Goal: Contribute content: Add original content to the website for others to see

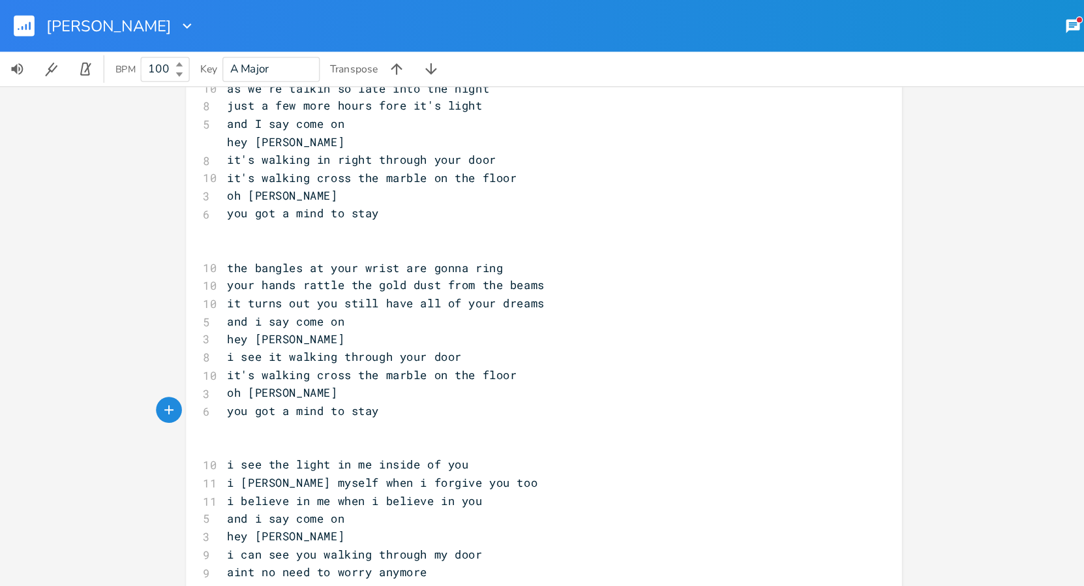
scroll to position [337, 0]
click at [135, 17] on icon "button" at bounding box center [141, 19] width 13 height 13
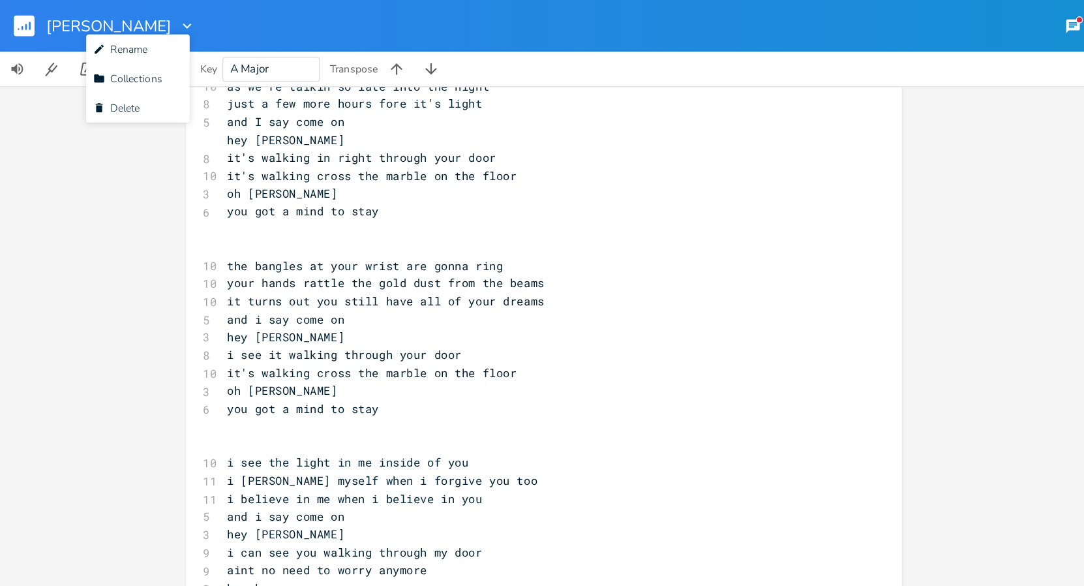
click at [142, 25] on div "[PERSON_NAME] Rename Collection Collections Delete Delete New Share 20" at bounding box center [542, 19] width 1084 height 39
click at [22, 17] on icon "button" at bounding box center [22, 19] width 1 height 7
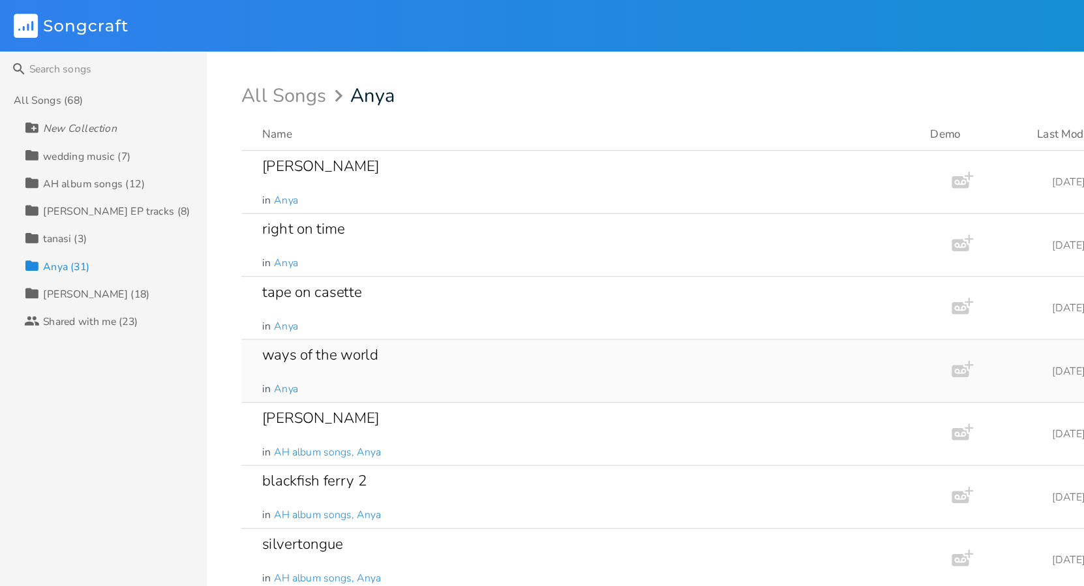
click at [328, 279] on div "ways of the world in Anya" at bounding box center [448, 280] width 501 height 47
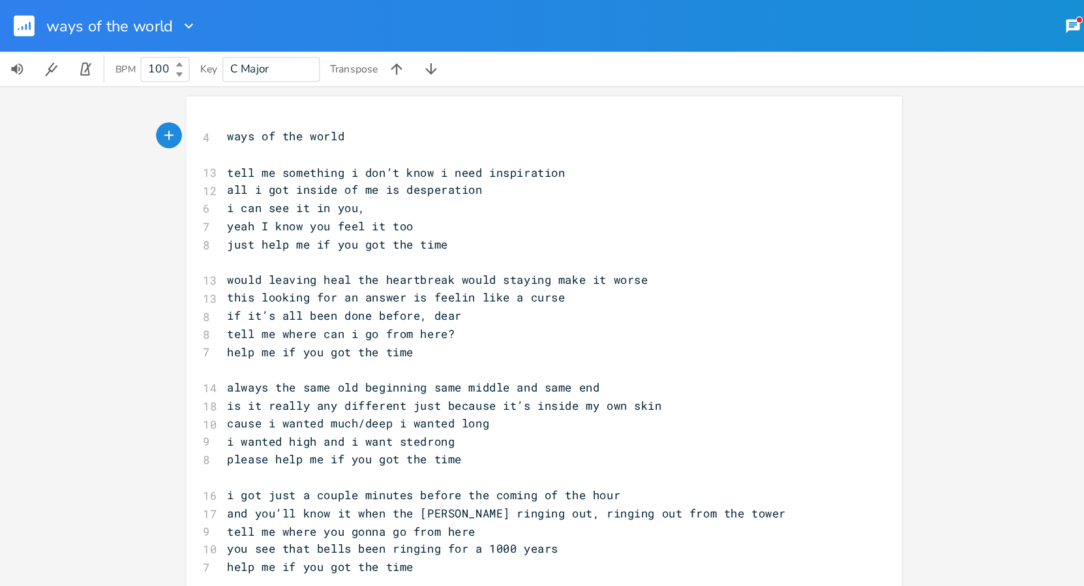
click at [14, 21] on rect "button" at bounding box center [18, 20] width 16 height 16
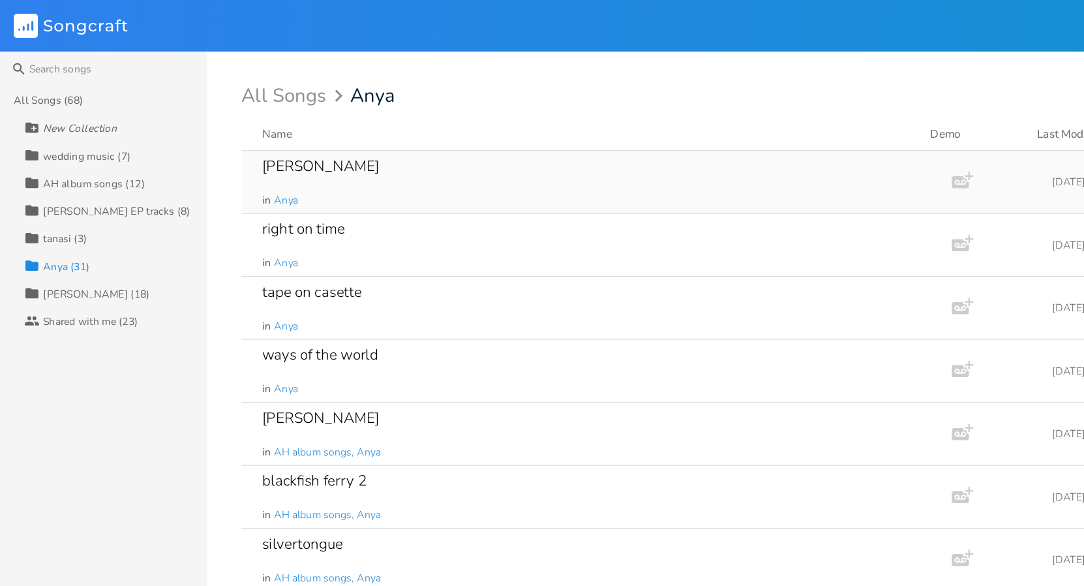
click at [247, 134] on div "[PERSON_NAME] in Anya" at bounding box center [448, 137] width 501 height 47
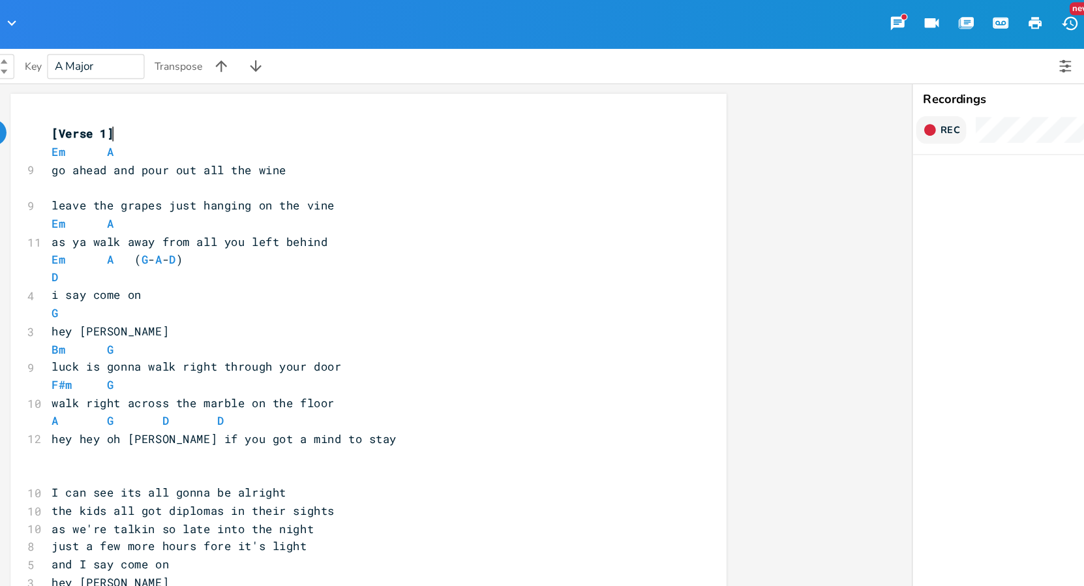
click at [834, 100] on icon "button" at bounding box center [836, 100] width 8 height 8
click at [834, 100] on rect "button" at bounding box center [836, 100] width 7 height 7
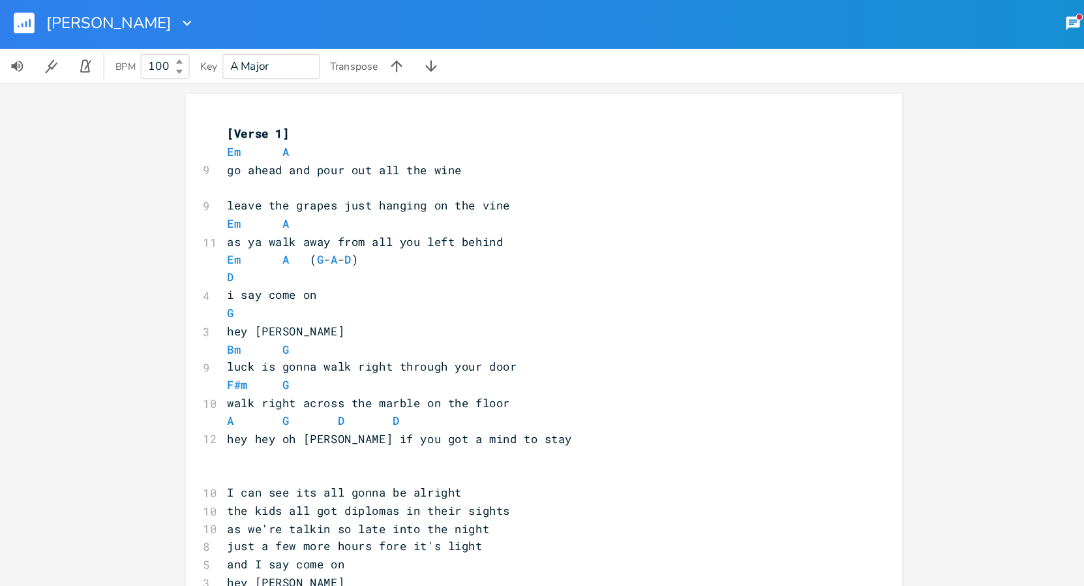
click at [15, 19] on rect "button" at bounding box center [18, 20] width 16 height 16
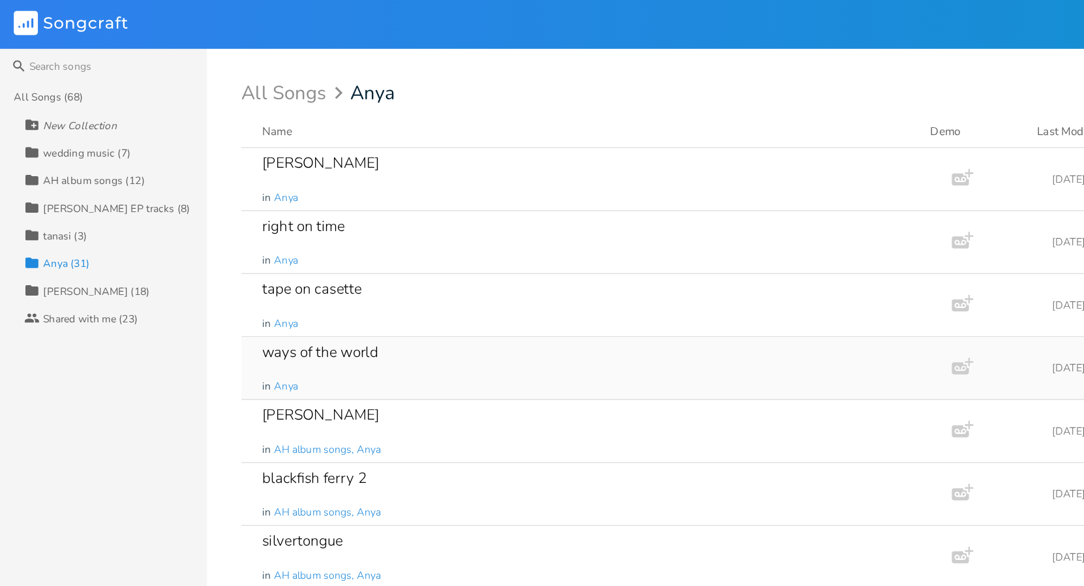
click at [237, 282] on div "ways of the world in Anya" at bounding box center [448, 280] width 501 height 47
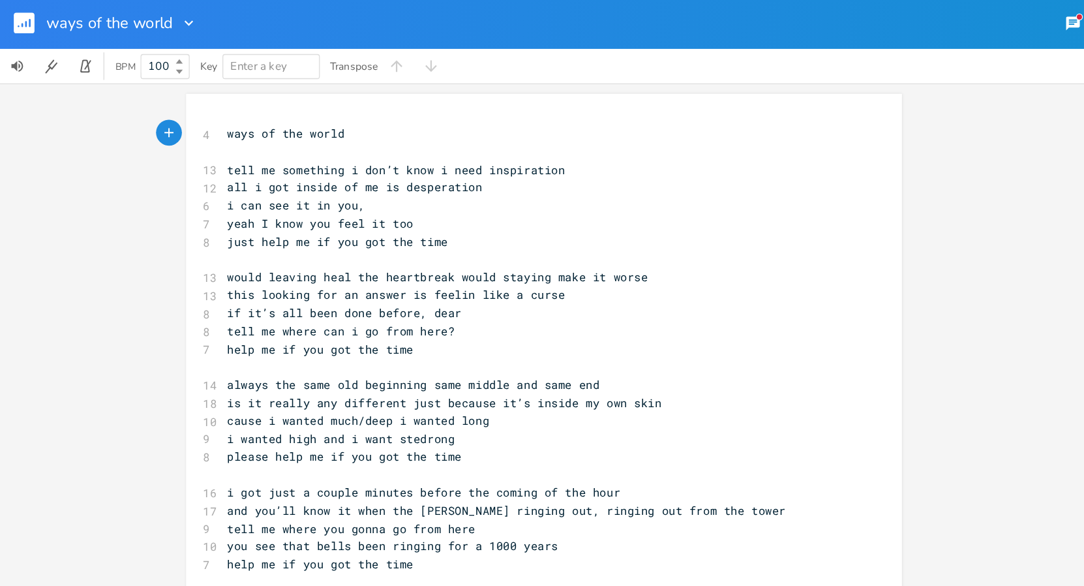
type textarea "0"
type textarea "-key of D drop d capo and play"
click at [360, 106] on span "ways of the world-key of D drop d capo and play" at bounding box center [289, 103] width 235 height 12
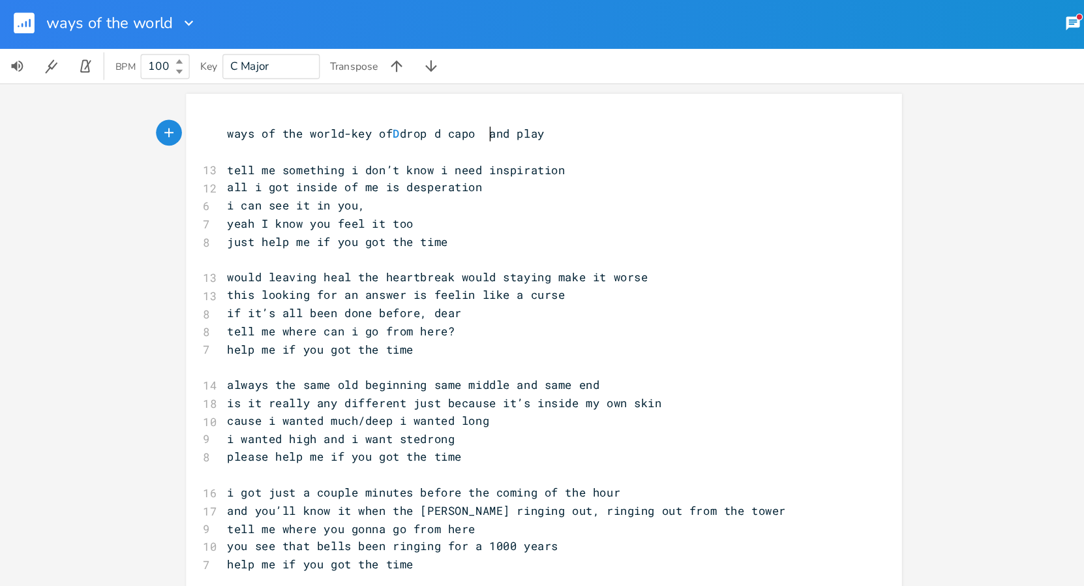
scroll to position [0, 2]
type textarea "rest of the strings to 2"
click at [566, 106] on pre "ways of the world-key of D drop d capo rest of the strings to 2 and play" at bounding box center [405, 104] width 471 height 14
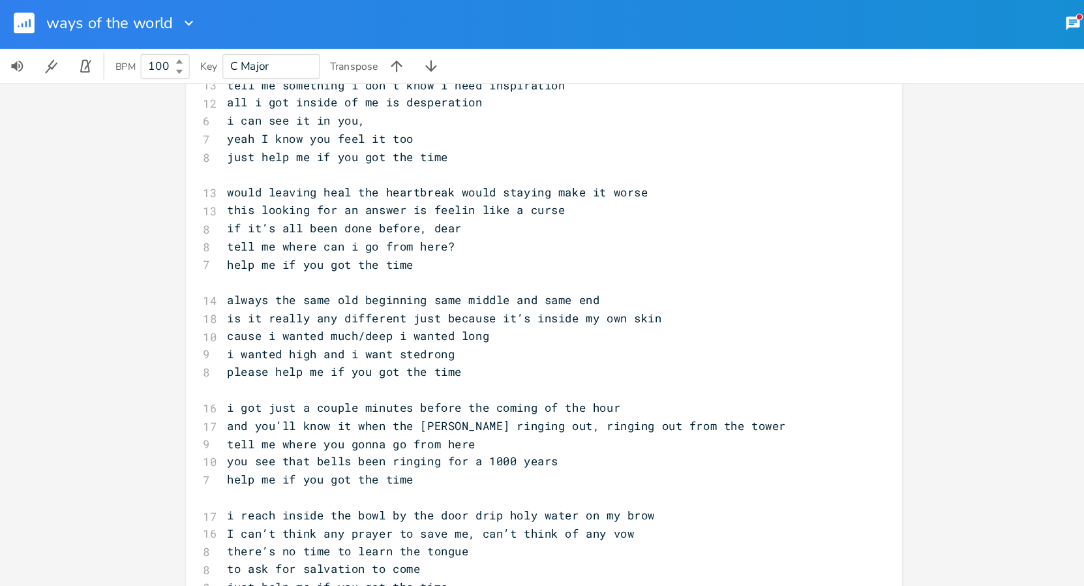
scroll to position [0, 0]
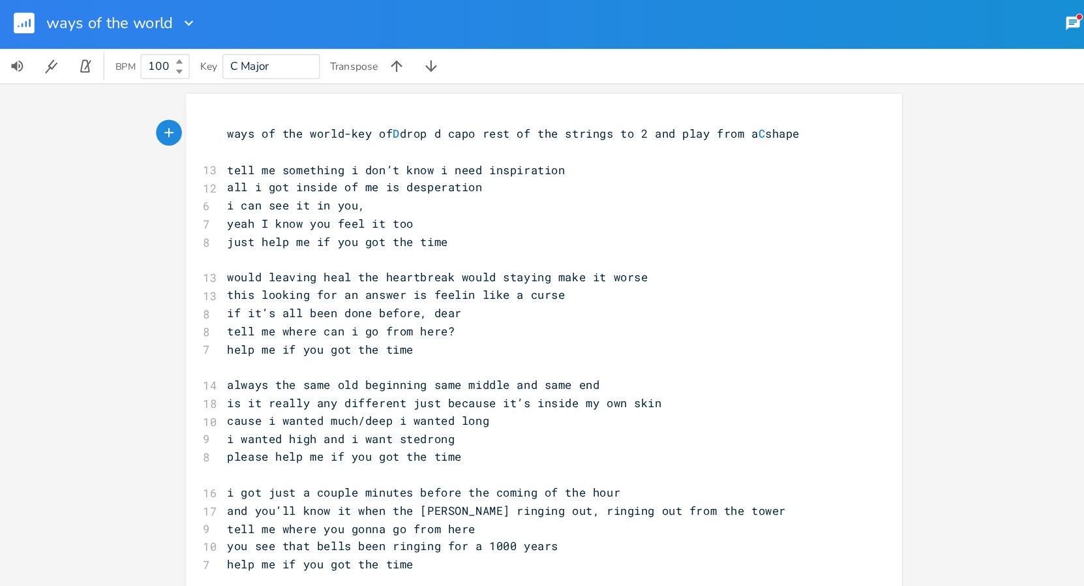
type textarea "from a C shape"
